Goal: Find specific page/section: Find specific page/section

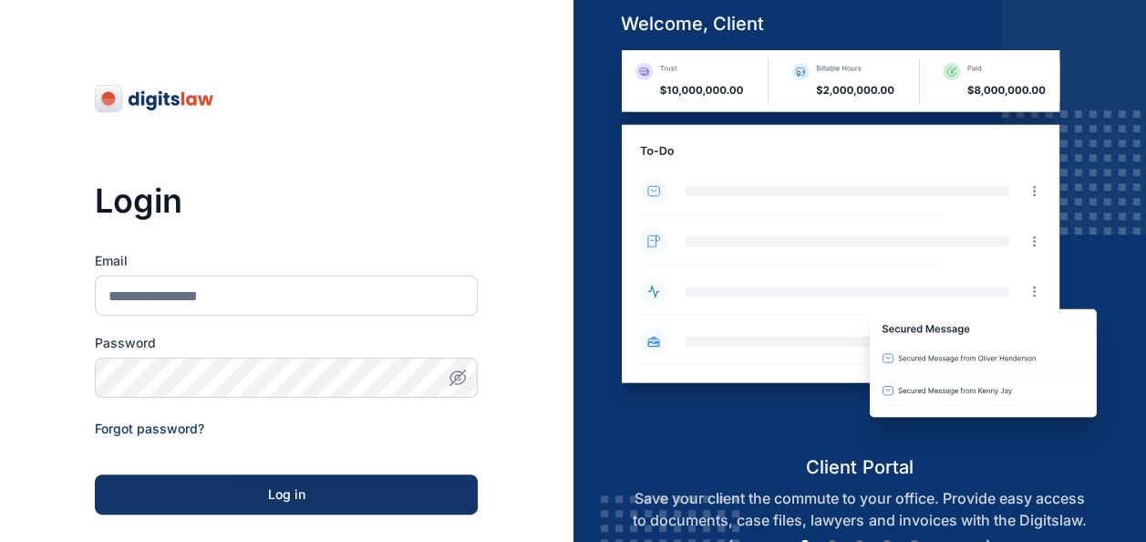
scroll to position [290, 0]
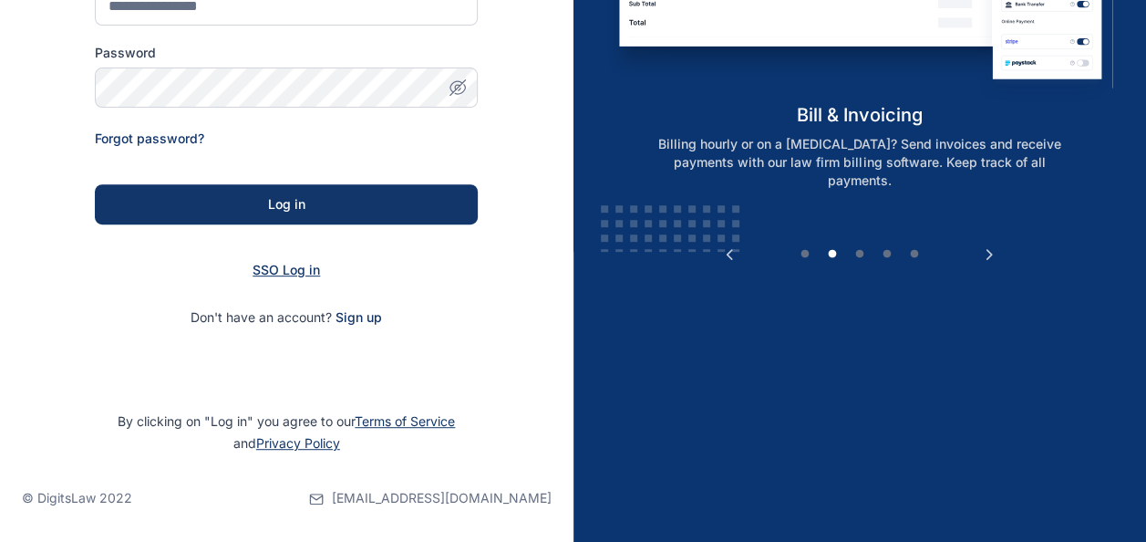
click at [313, 270] on span "SSO Log in" at bounding box center [286, 270] width 67 height 16
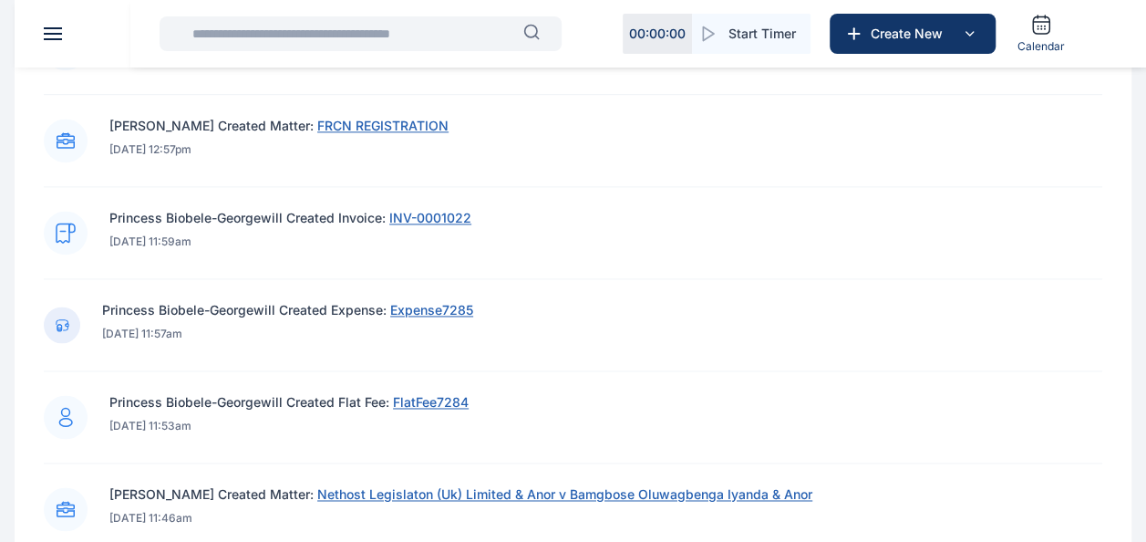
scroll to position [1277, 0]
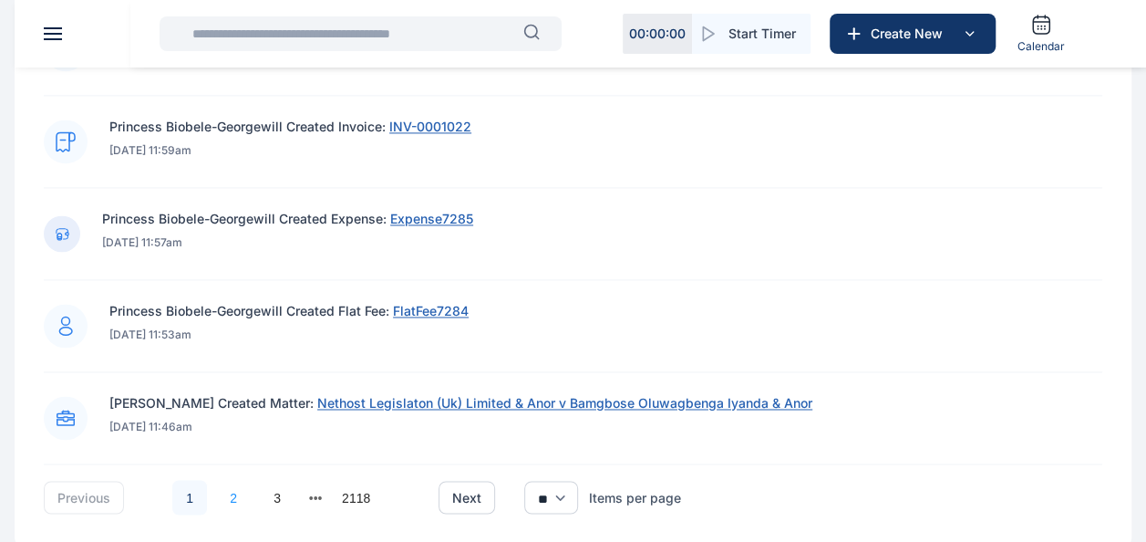
click at [219, 494] on link "2" at bounding box center [233, 497] width 35 height 35
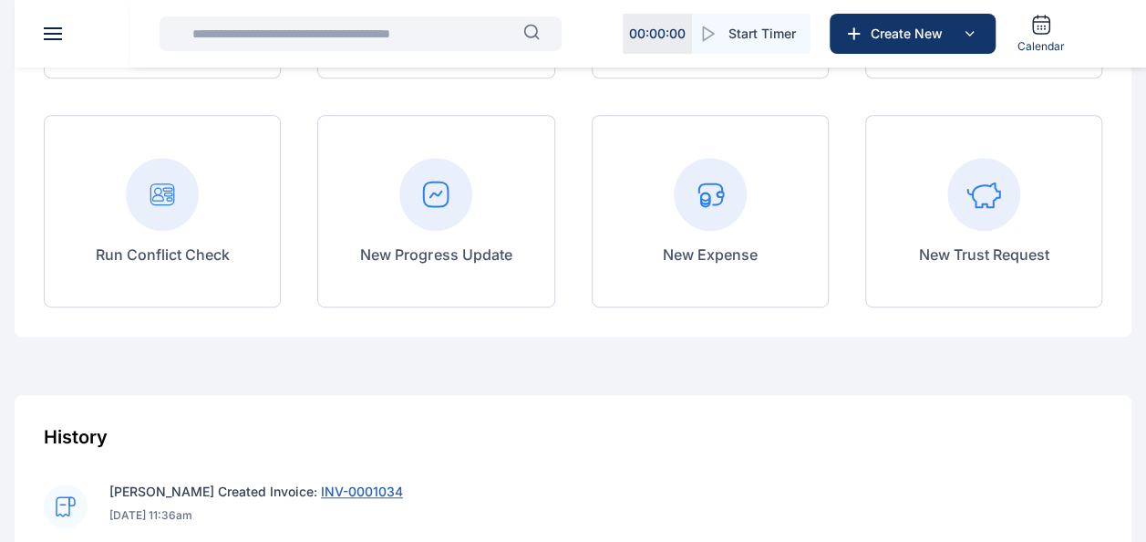
scroll to position [192, 0]
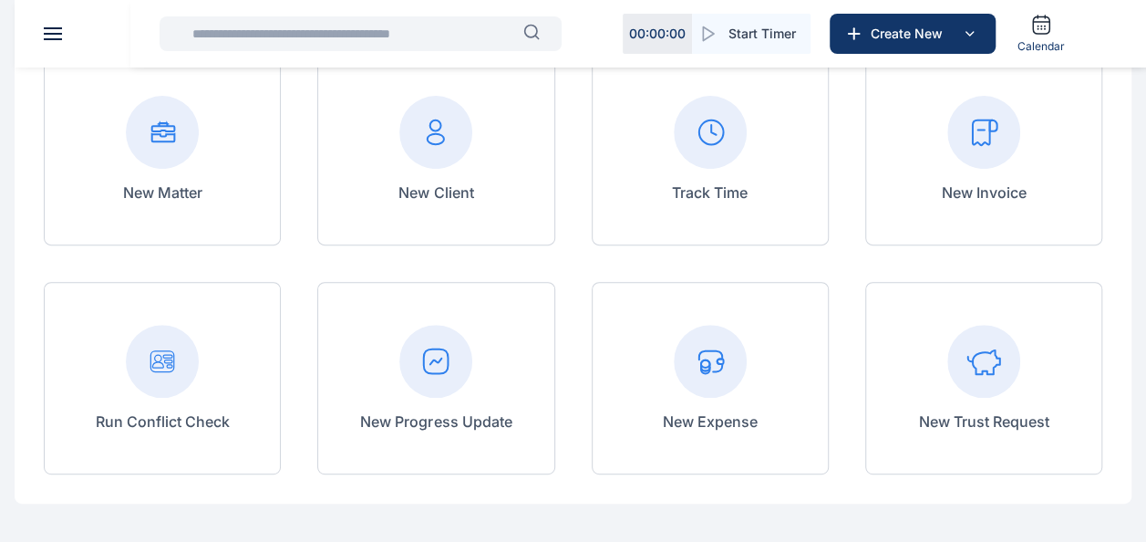
click at [49, 26] on header at bounding box center [588, 33] width 1146 height 67
click at [53, 40] on header at bounding box center [588, 33] width 1146 height 67
click at [55, 33] on span at bounding box center [53, 34] width 18 height 2
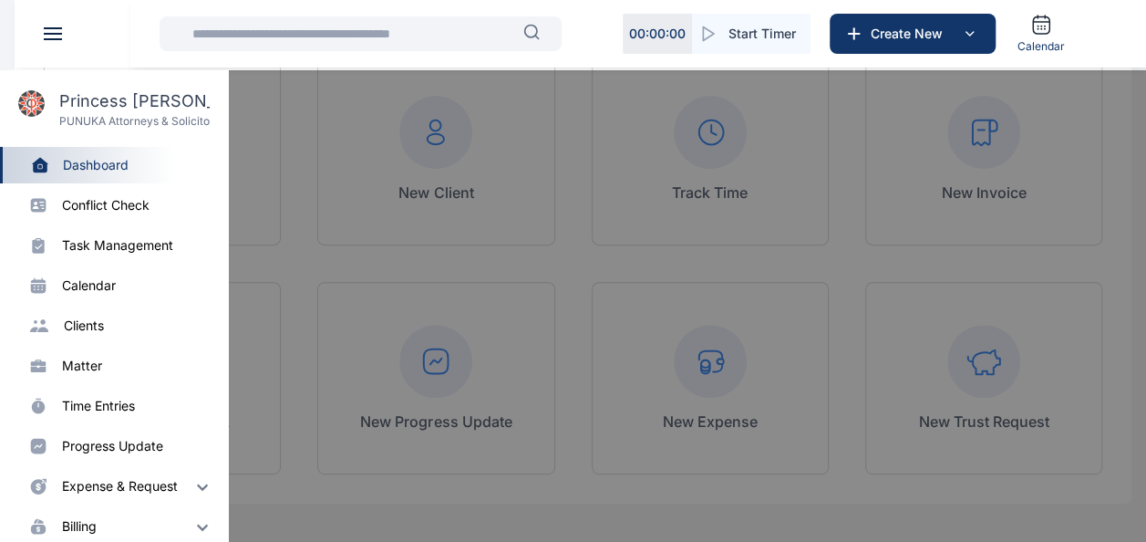
scroll to position [137, 0]
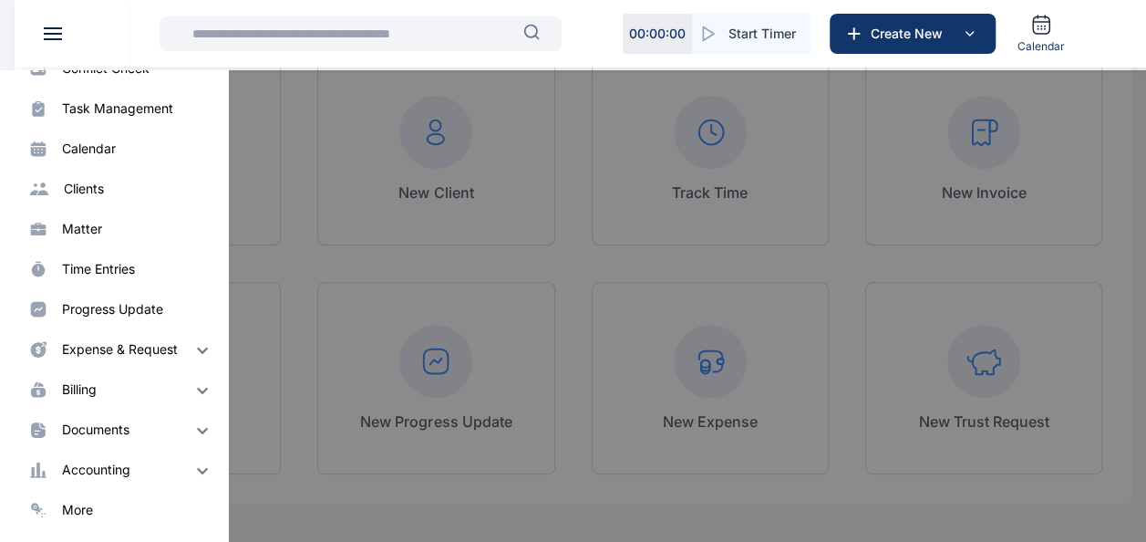
click at [195, 468] on img at bounding box center [203, 470] width 22 height 22
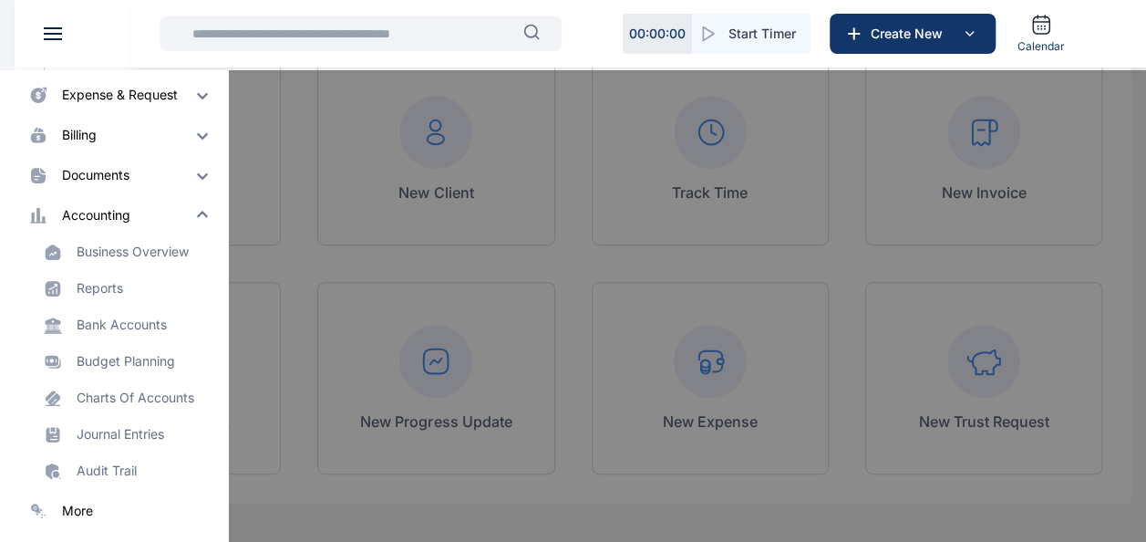
scroll to position [392, 0]
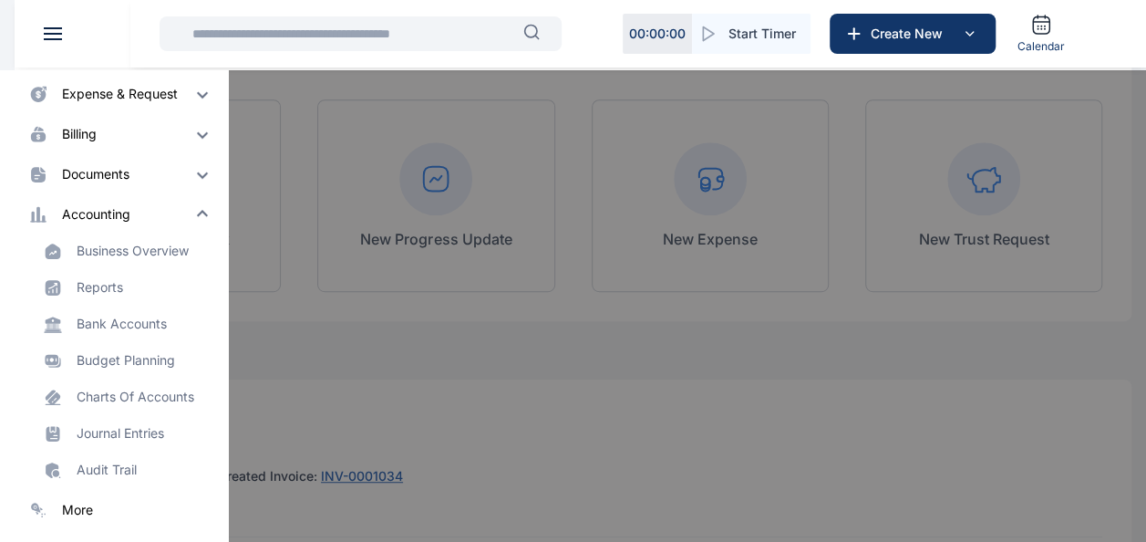
click at [366, 374] on div at bounding box center [588, 341] width 1146 height 542
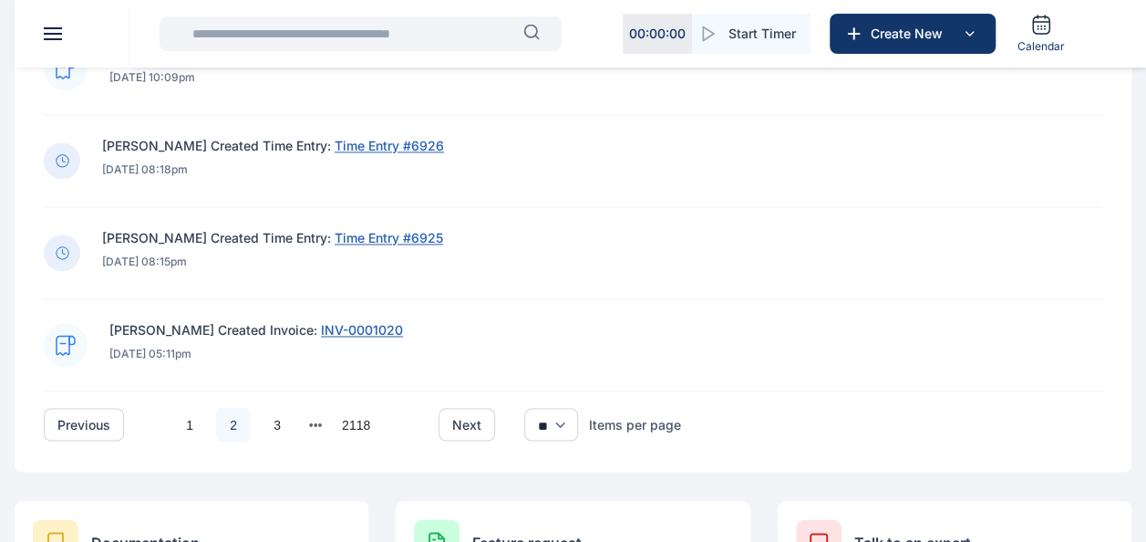
scroll to position [1378, 0]
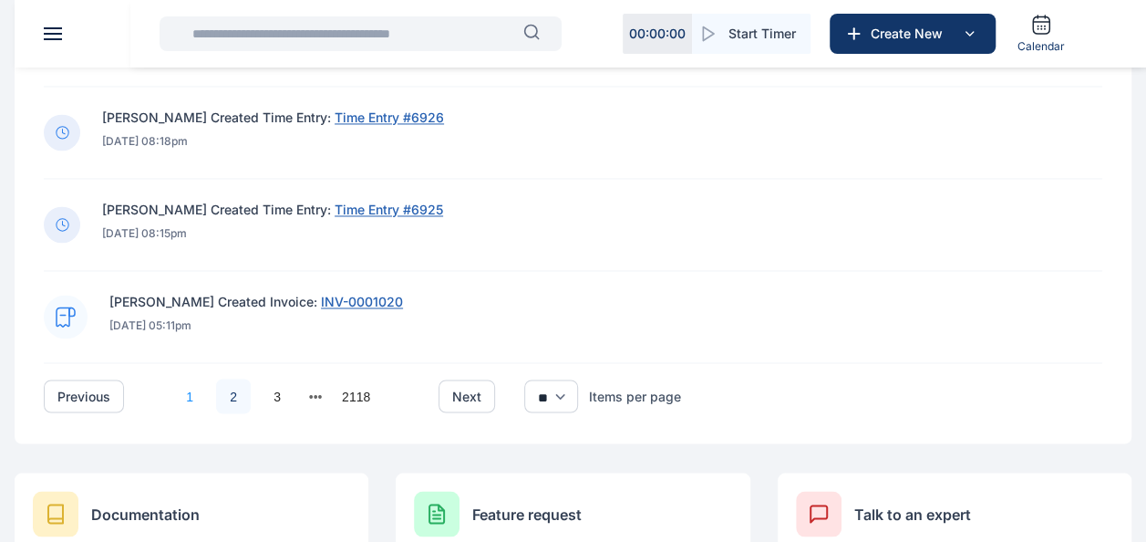
click at [183, 395] on link "1" at bounding box center [189, 395] width 35 height 35
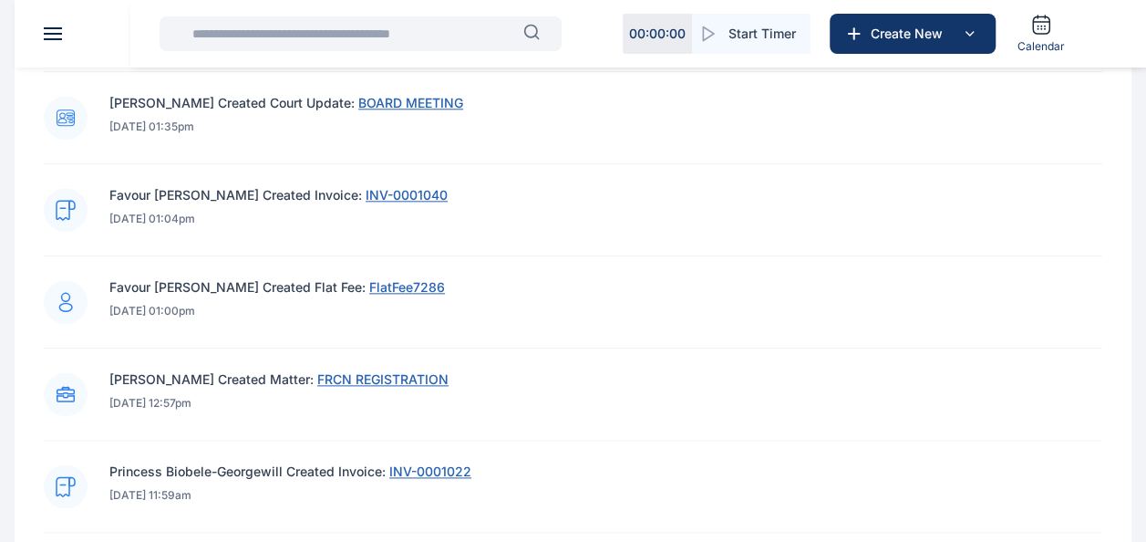
scroll to position [1065, 0]
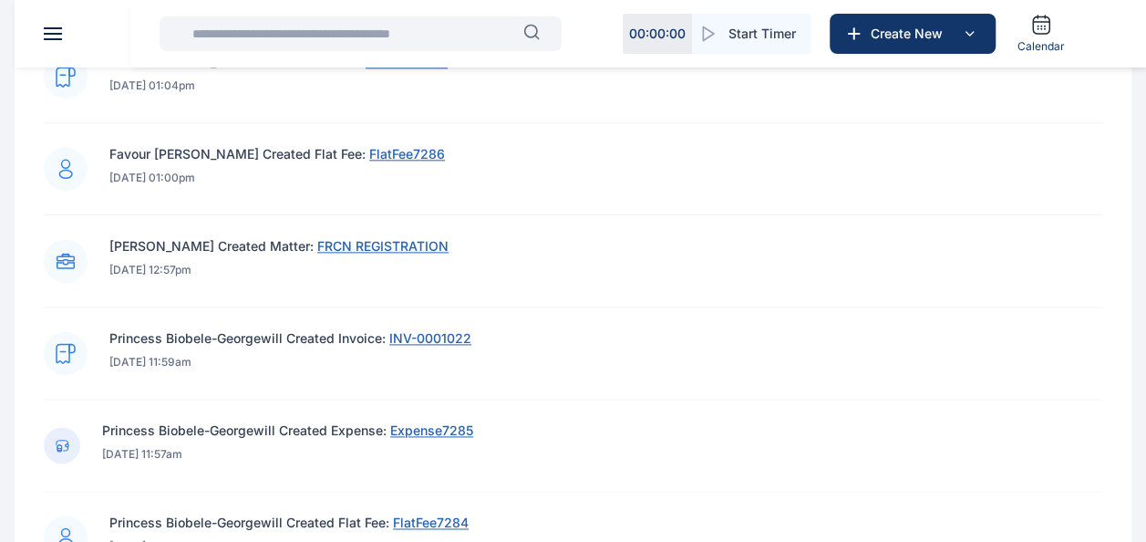
click at [447, 336] on span "INV-0001022" at bounding box center [430, 338] width 82 height 16
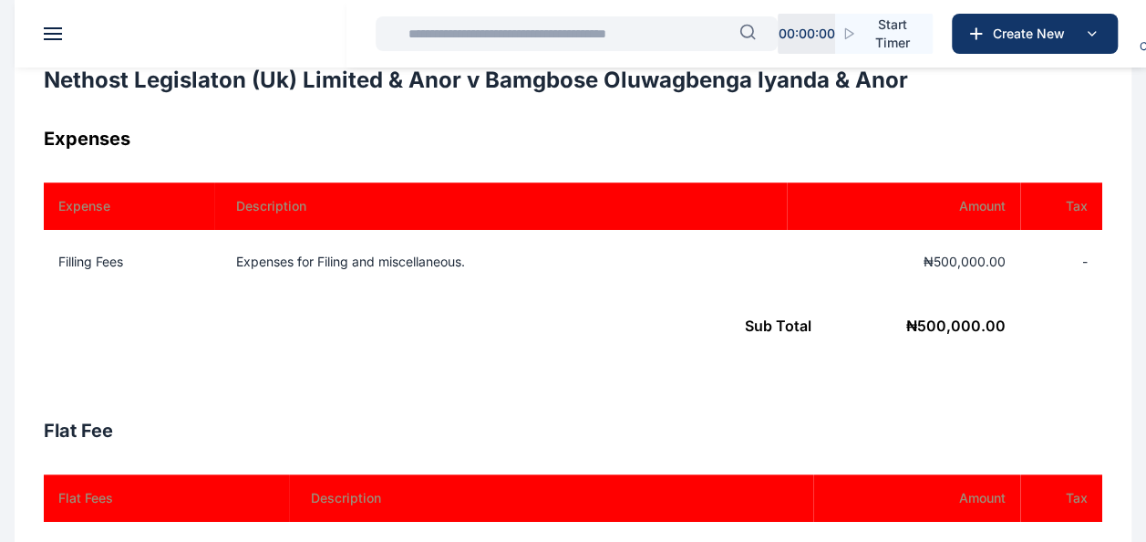
scroll to position [547, 0]
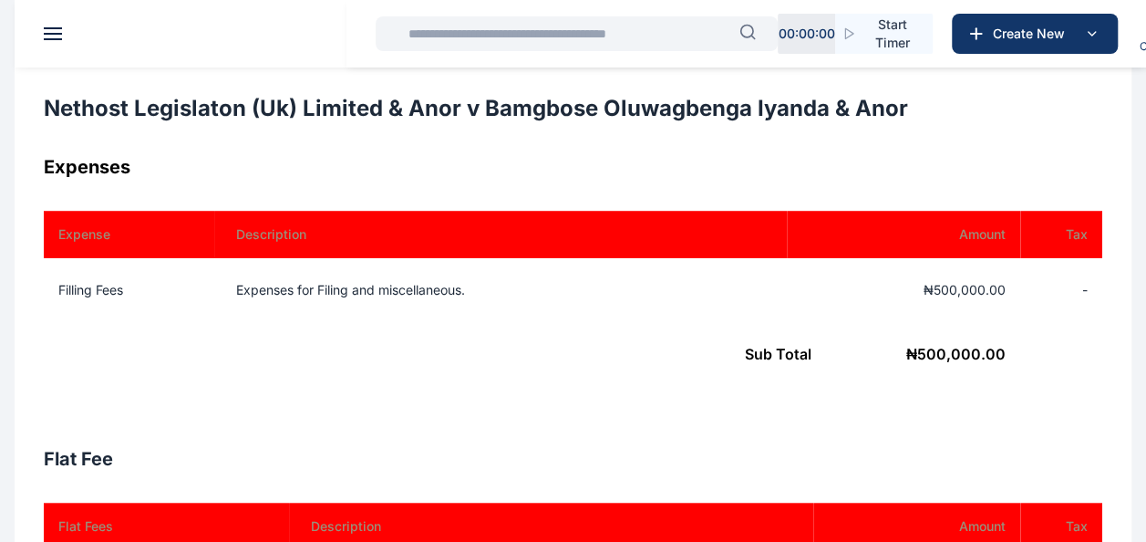
click at [418, 192] on div "Expenses Expense Description Amount Tax Filling Fees Expenses for Filing and mi…" at bounding box center [573, 283] width 1059 height 263
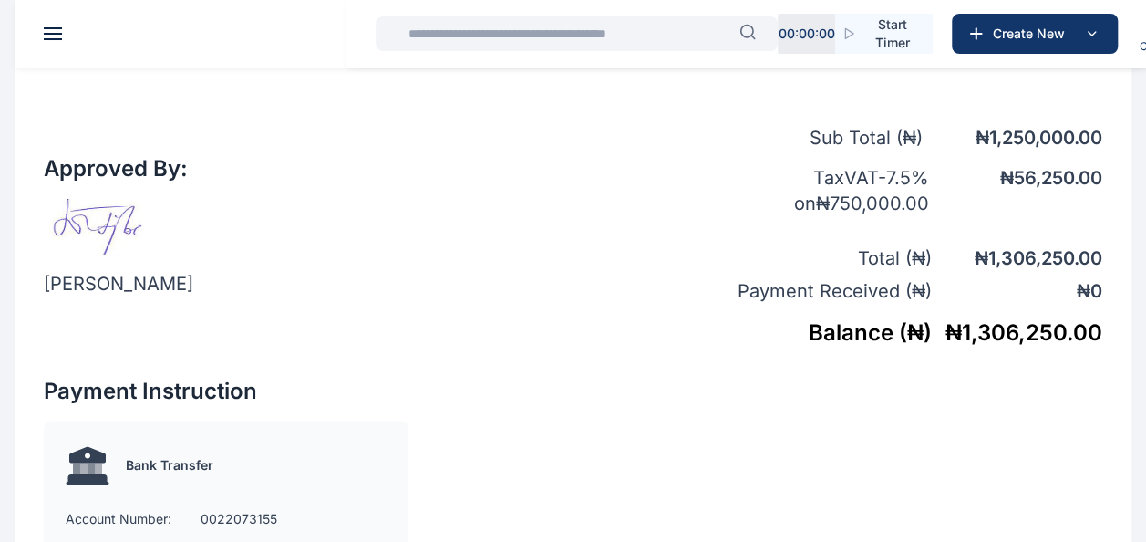
scroll to position [1186, 0]
